Goal: Find specific page/section: Find specific page/section

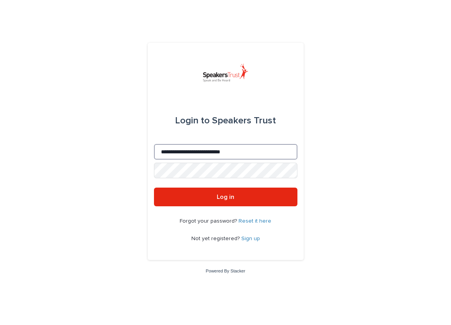
type input "**********"
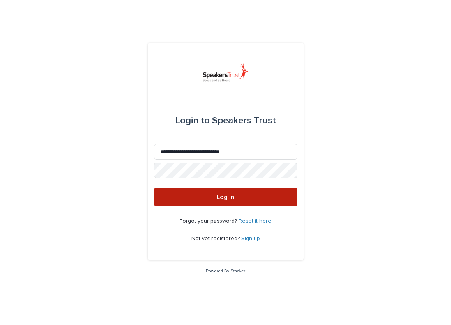
click at [222, 198] on span "Log in" at bounding box center [226, 197] width 18 height 6
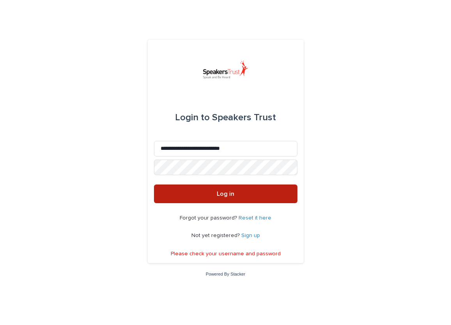
click at [219, 194] on span "Log in" at bounding box center [226, 194] width 18 height 6
click at [220, 193] on span "Log in" at bounding box center [226, 194] width 18 height 6
click at [220, 195] on span "Log in" at bounding box center [226, 194] width 18 height 6
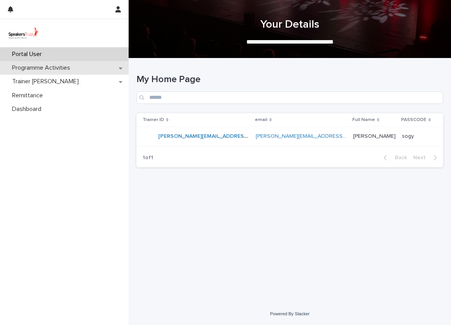
click at [63, 68] on p "Programme Activities" at bounding box center [42, 67] width 67 height 7
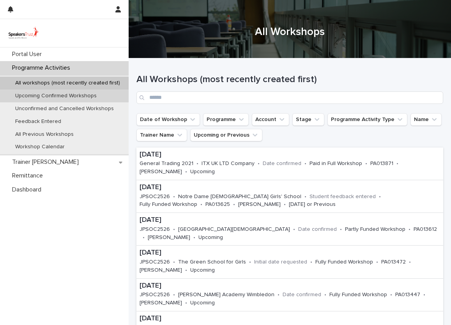
click at [63, 96] on p "Upcoming Confirmed Workshops" at bounding box center [56, 96] width 94 height 7
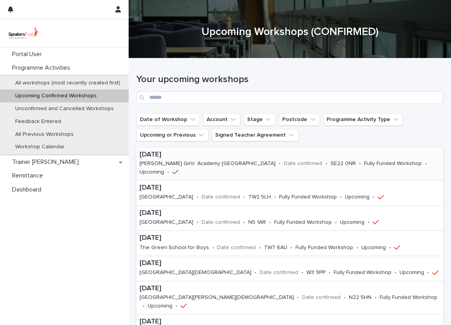
click at [213, 164] on p "Harris Girls' Academy East Dulwich" at bounding box center [207, 163] width 136 height 7
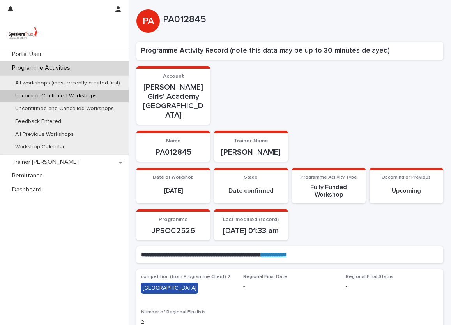
click at [93, 97] on p "Upcoming Confirmed Workshops" at bounding box center [56, 96] width 94 height 7
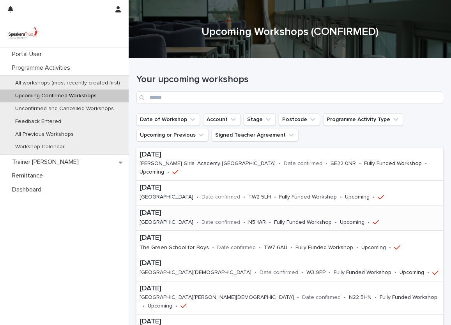
click at [190, 219] on p "Highbury Fields School" at bounding box center [166, 222] width 54 height 7
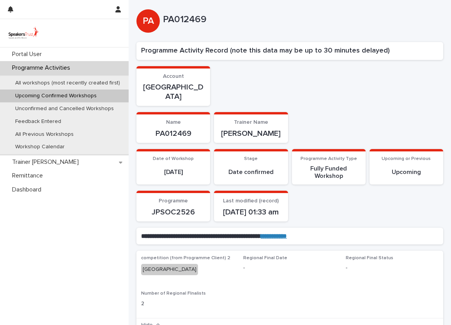
click at [78, 96] on p "Upcoming Confirmed Workshops" at bounding box center [56, 96] width 94 height 7
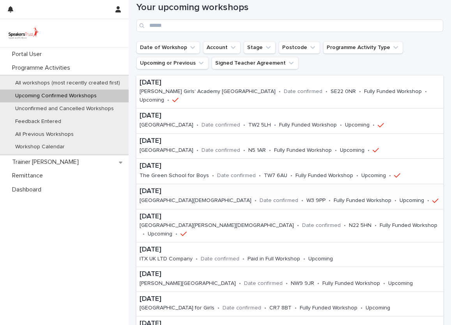
scroll to position [82, 0]
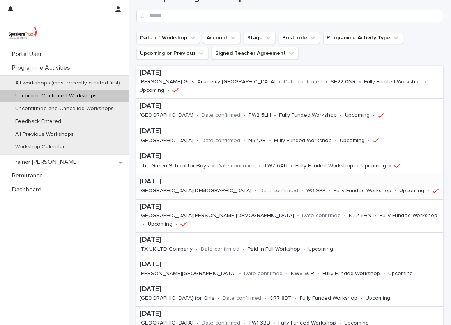
click at [264, 188] on p "Date confirmed" at bounding box center [278, 191] width 39 height 7
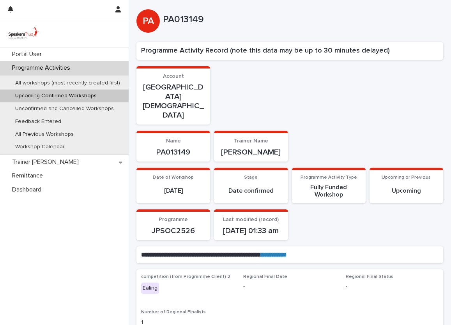
scroll to position [2, 0]
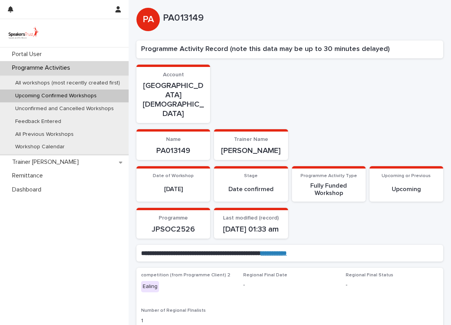
click at [62, 96] on p "Upcoming Confirmed Workshops" at bounding box center [56, 96] width 94 height 7
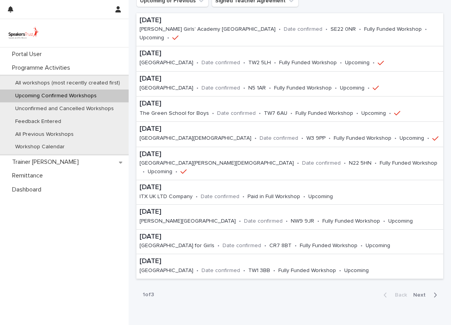
scroll to position [135, 0]
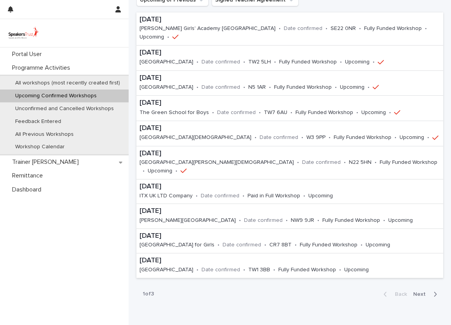
click at [419, 292] on span "Next" at bounding box center [421, 294] width 17 height 5
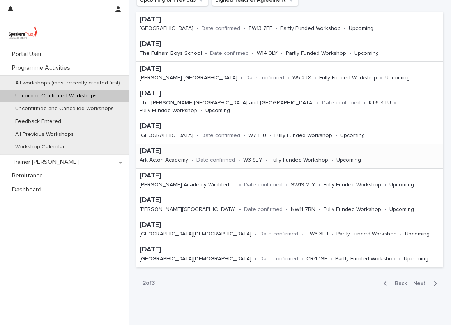
click at [172, 157] on p "Ark Acton Academy" at bounding box center [163, 160] width 49 height 7
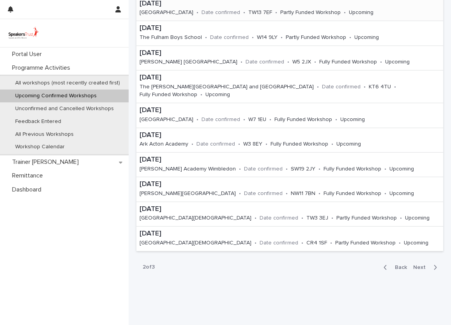
scroll to position [151, 0]
drag, startPoint x: 421, startPoint y: 255, endPoint x: 363, endPoint y: 211, distance: 72.9
click at [363, 211] on div "Your upcoming workshops Date of Workshop Account Stage Postcode Programme Activ…" at bounding box center [289, 93] width 306 height 370
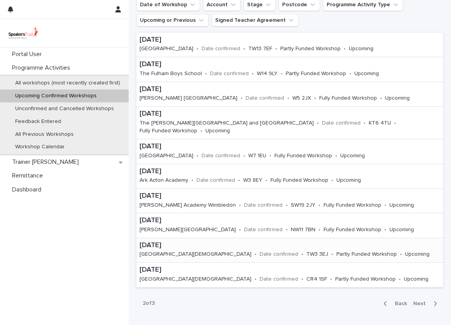
scroll to position [114, 0]
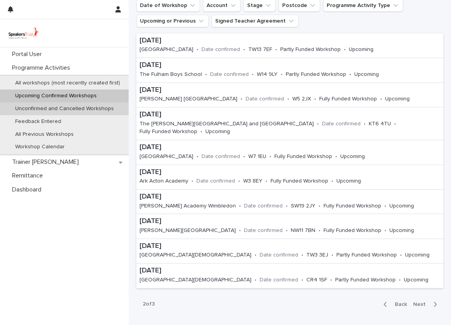
click at [69, 108] on p "Unconfirmed and Cancelled Workshops" at bounding box center [64, 109] width 111 height 7
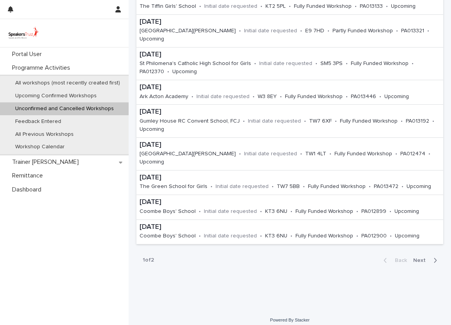
scroll to position [182, 0]
click at [62, 93] on p "Upcoming Confirmed Workshops" at bounding box center [56, 96] width 94 height 7
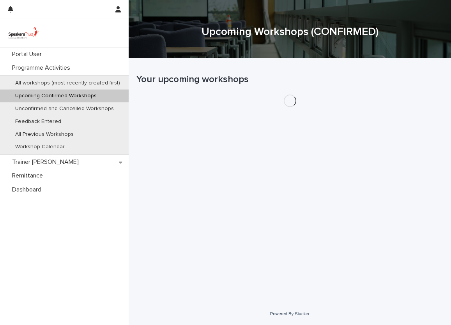
scroll to position [155, 0]
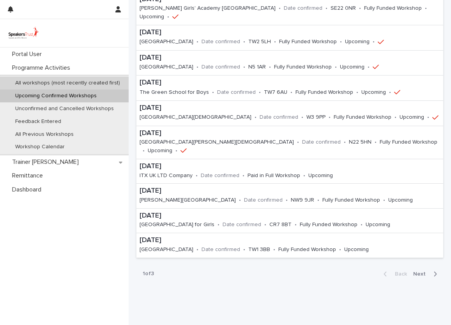
click at [35, 81] on p "All workshops (most recently created first)" at bounding box center [67, 83] width 117 height 7
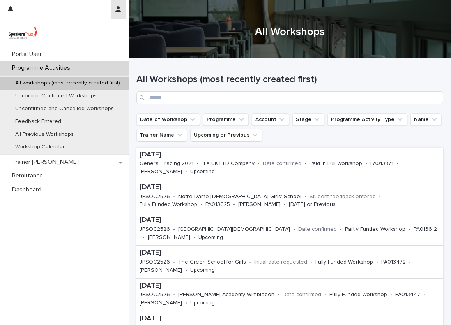
click at [119, 11] on icon "button" at bounding box center [117, 9] width 5 height 6
click at [83, 33] on p "Log Out" at bounding box center [95, 32] width 49 height 13
